Goal: Transaction & Acquisition: Obtain resource

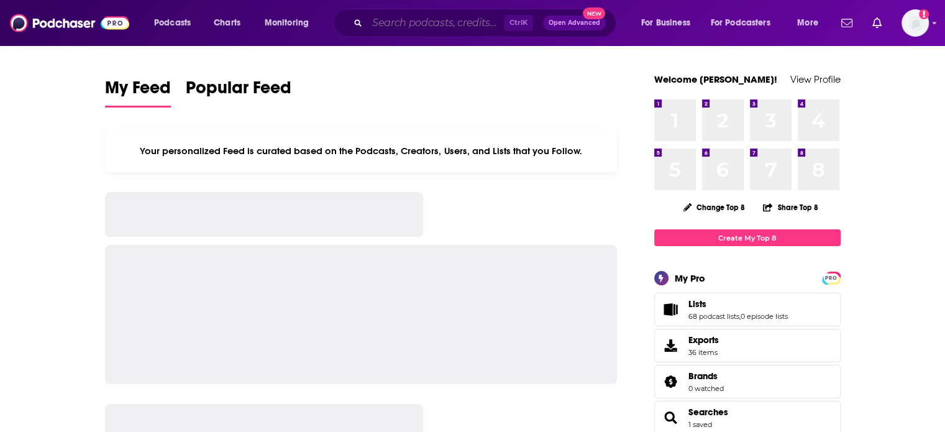
click at [375, 24] on input "Search podcasts, credits, & more..." at bounding box center [435, 23] width 137 height 20
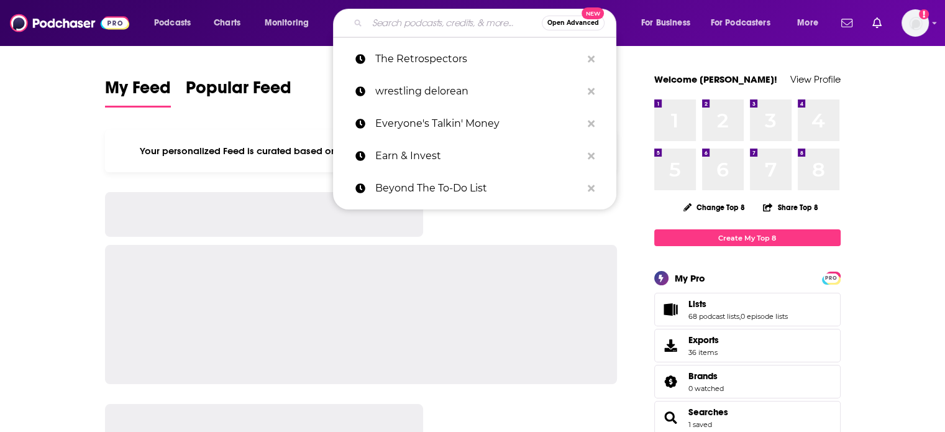
type input "e"
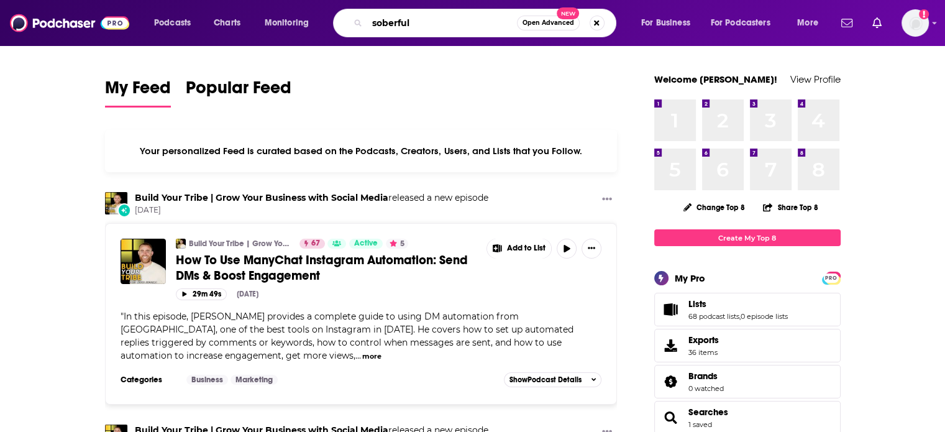
type input "soberful"
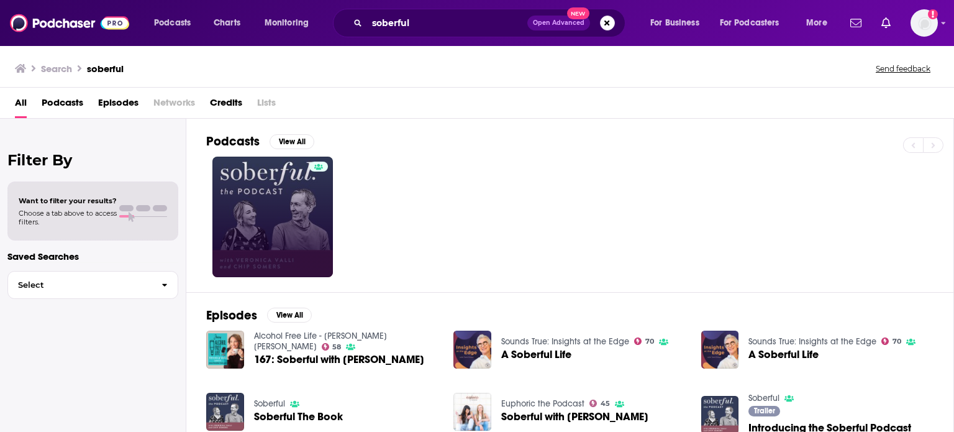
click at [311, 218] on div at bounding box center [318, 217] width 19 height 111
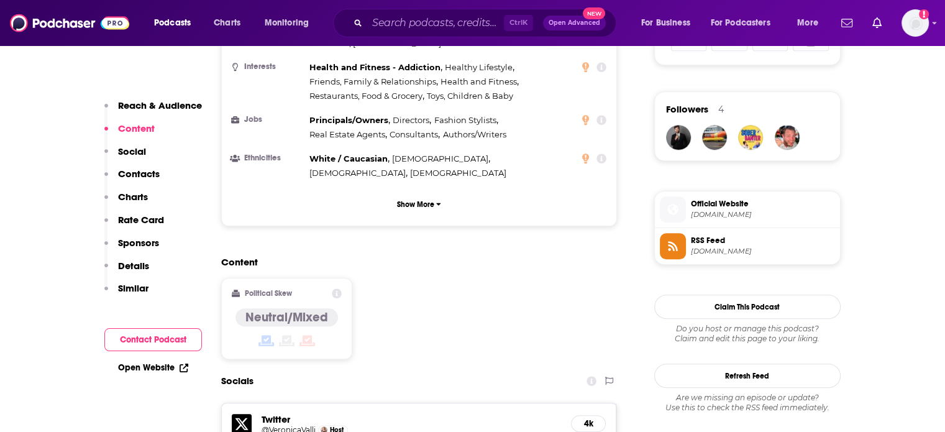
scroll to position [870, 0]
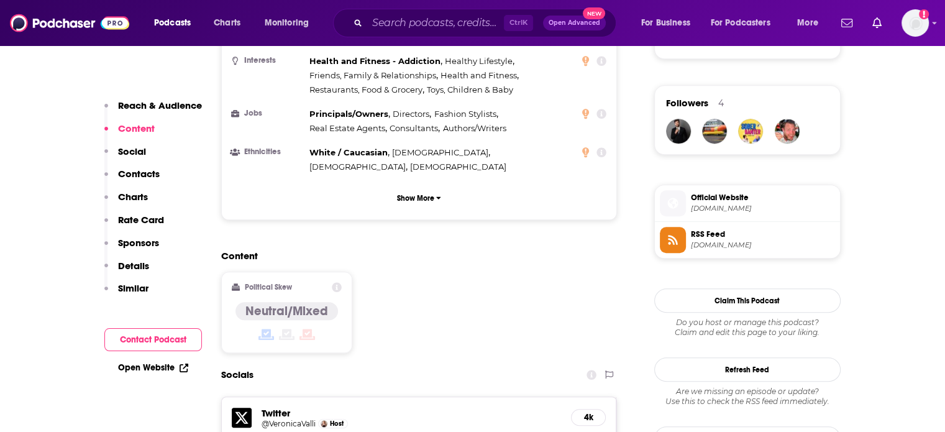
click at [748, 235] on span "RSS Feed" at bounding box center [763, 234] width 144 height 11
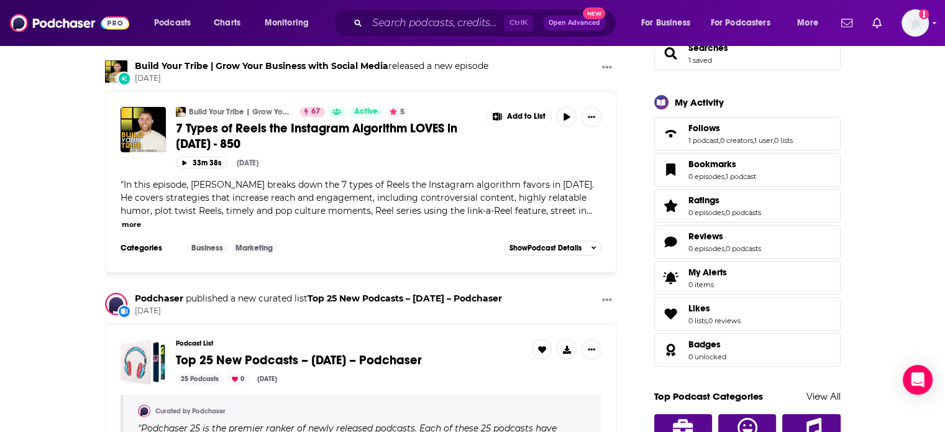
scroll to position [373, 0]
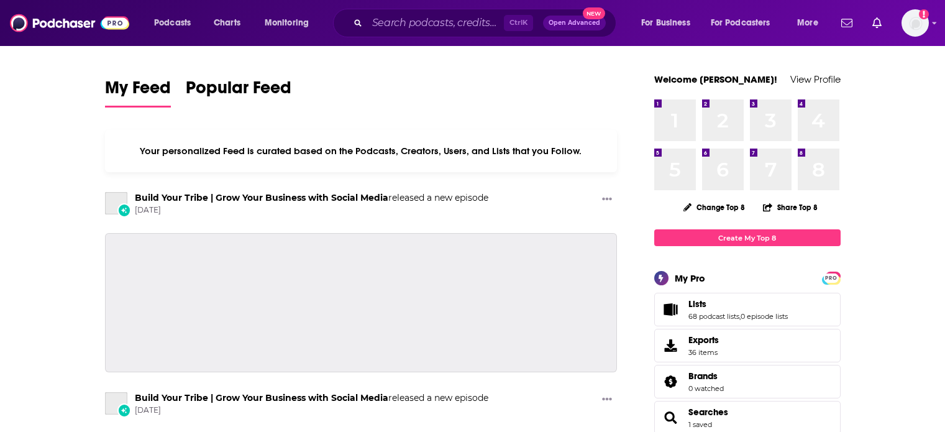
click at [358, 21] on icon "Search podcasts, credits, & more..." at bounding box center [357, 22] width 7 height 7
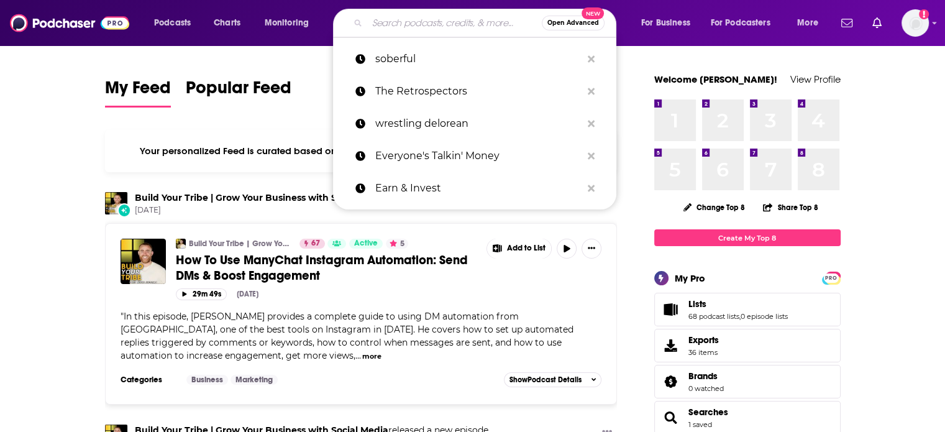
click at [373, 21] on input "Search podcasts, credits, & more..." at bounding box center [454, 23] width 175 height 20
click at [395, 62] on p "soberful" at bounding box center [478, 59] width 206 height 32
type input "soberful"
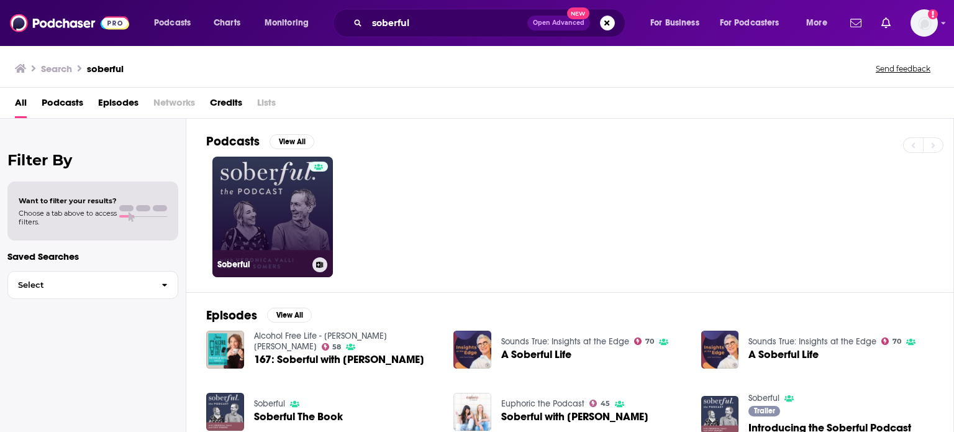
click at [281, 196] on link "Soberful" at bounding box center [272, 217] width 121 height 121
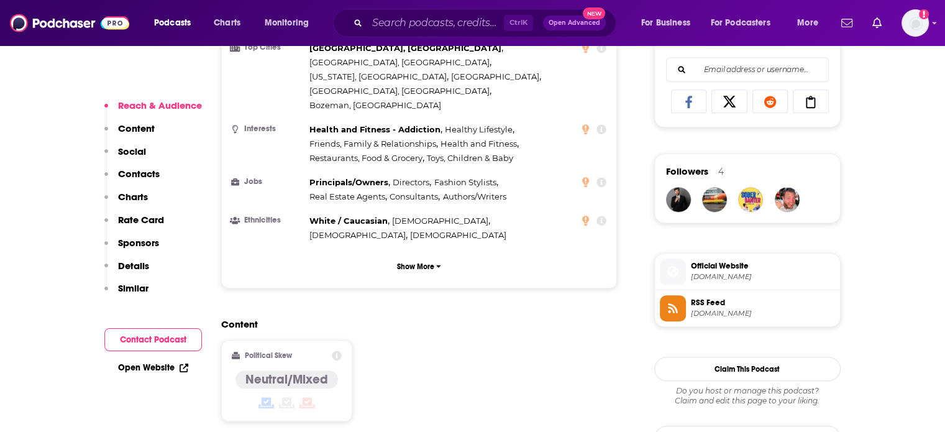
scroll to position [808, 0]
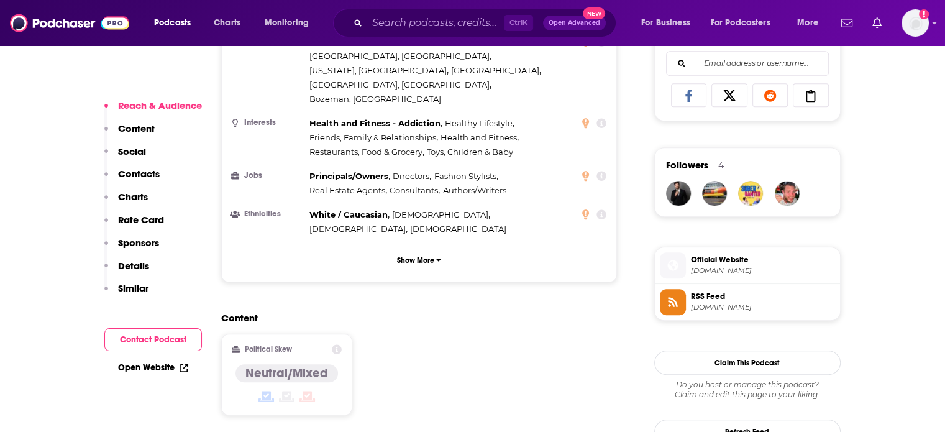
click at [764, 294] on span "RSS Feed" at bounding box center [763, 296] width 144 height 11
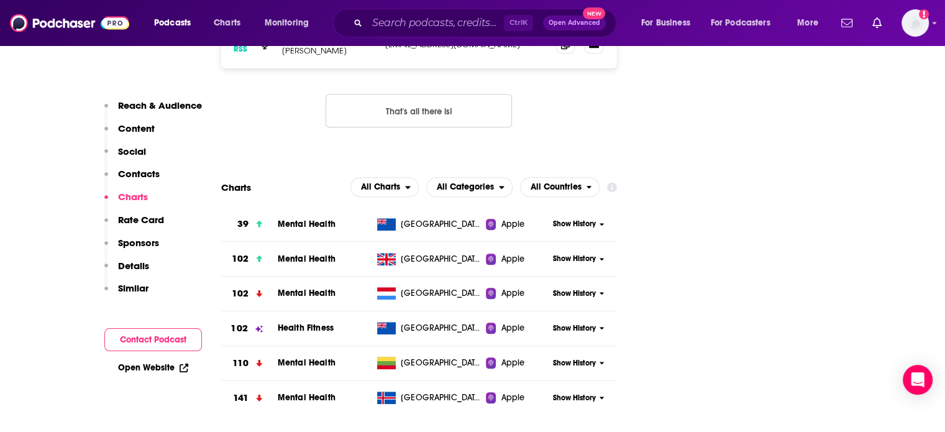
scroll to position [1367, 0]
